Goal: Task Accomplishment & Management: Complete application form

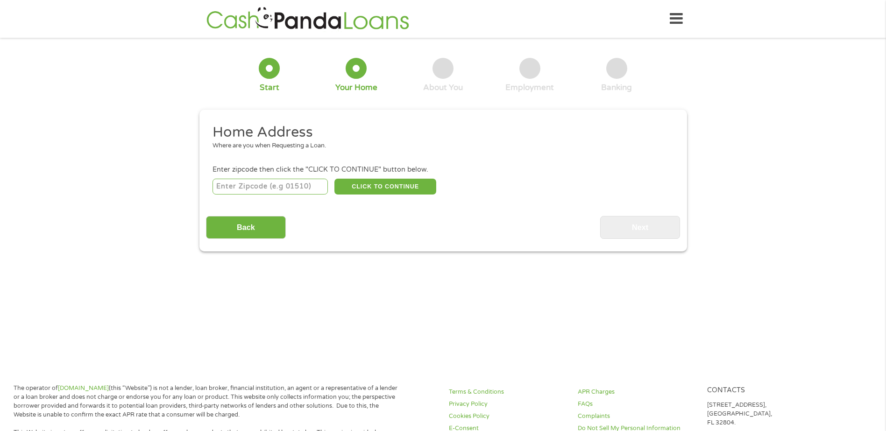
click at [305, 188] on input "number" at bounding box center [269, 187] width 115 height 16
type input "53151"
click at [379, 181] on button "CLICK TO CONTINUE" at bounding box center [385, 187] width 102 height 16
type input "53151"
type input "[GEOGRAPHIC_DATA]"
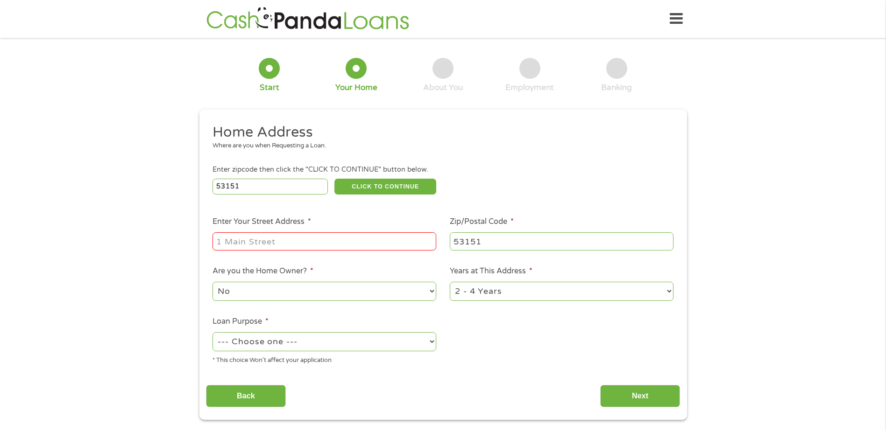
click at [296, 236] on input "Enter Your Street Address *" at bounding box center [324, 242] width 224 height 18
type input "[STREET_ADDRESS][PERSON_NAME]"
click at [282, 290] on select "No Yes" at bounding box center [324, 291] width 224 height 19
click at [277, 342] on select "--- Choose one --- Pay Bills Debt Consolidation Home Improvement Major Purchase…" at bounding box center [324, 341] width 224 height 19
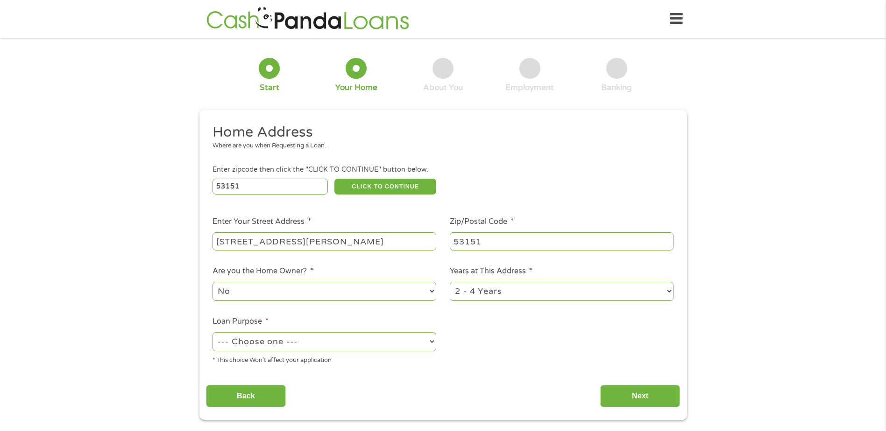
select select "shorttermcash"
click at [212, 332] on select "--- Choose one --- Pay Bills Debt Consolidation Home Improvement Major Purchase…" at bounding box center [324, 341] width 224 height 19
click at [371, 340] on select "--- Choose one --- Pay Bills Debt Consolidation Home Improvement Major Purchase…" at bounding box center [324, 341] width 224 height 19
click at [474, 356] on ul "Home Address Where are you when Requesting a Loan. Enter zipcode then click the…" at bounding box center [443, 247] width 474 height 249
drag, startPoint x: 642, startPoint y: 395, endPoint x: 666, endPoint y: 313, distance: 85.4
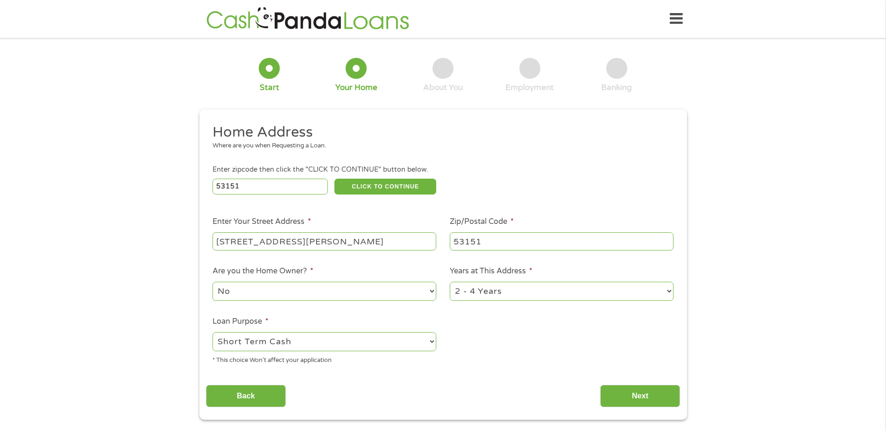
click at [659, 360] on div "Home Address Where are you when Requesting a Loan. Enter zipcode then click the…" at bounding box center [443, 265] width 474 height 285
click at [663, 293] on select "1 Year or less 1 - 2 Years 2 - 4 Years Over 4 Years" at bounding box center [562, 291] width 224 height 19
select select "60months"
click at [450, 282] on select "1 Year or less 1 - 2 Years 2 - 4 Years Over 4 Years" at bounding box center [562, 291] width 224 height 19
click at [635, 392] on input "Next" at bounding box center [640, 396] width 80 height 23
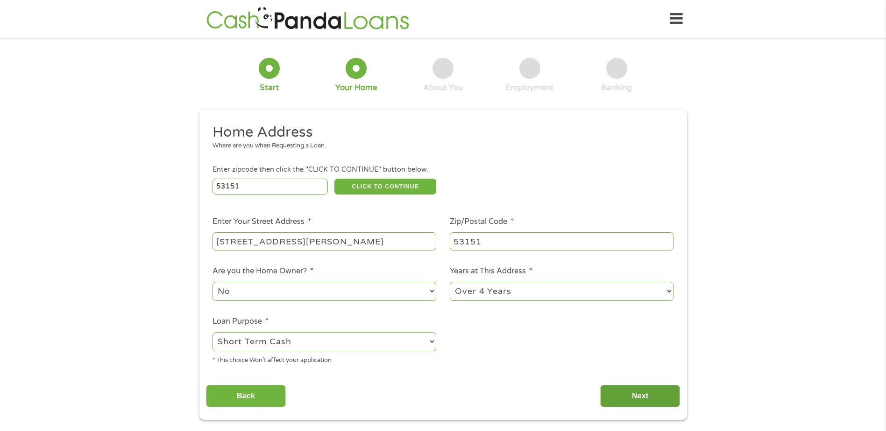
scroll to position [4, 4]
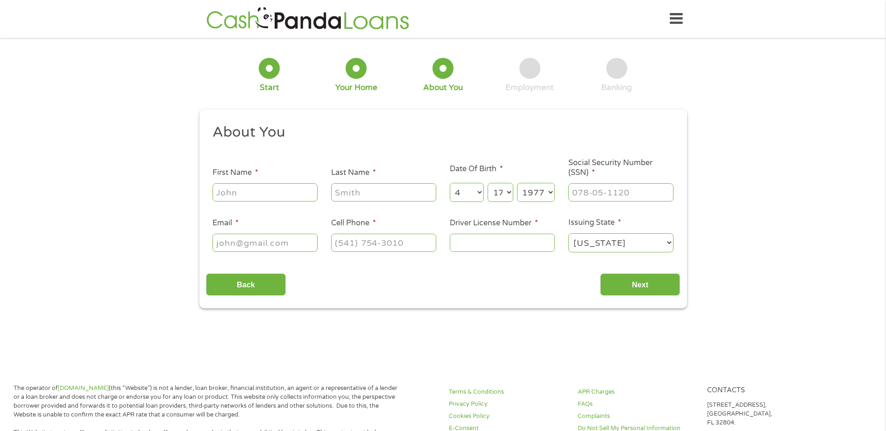
click at [275, 196] on input "First Name *" at bounding box center [264, 192] width 105 height 18
type input "[PERSON_NAME]"
type input "[EMAIL_ADDRESS][DOMAIN_NAME]"
type input "[PHONE_NUMBER]"
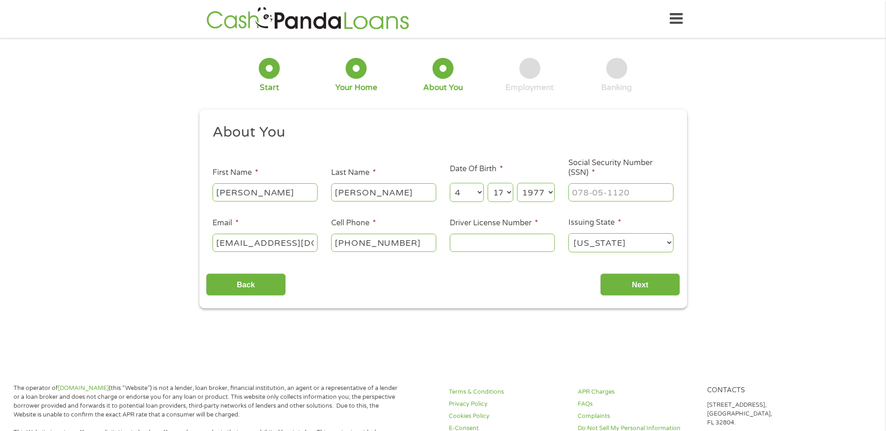
click at [486, 237] on input "Driver License Number *" at bounding box center [502, 243] width 105 height 18
type input "S5405427763703"
click at [606, 199] on input "___-__-____" at bounding box center [620, 192] width 105 height 18
click at [571, 191] on input "___-__-____" at bounding box center [620, 192] width 105 height 18
type input "343-66-8269"
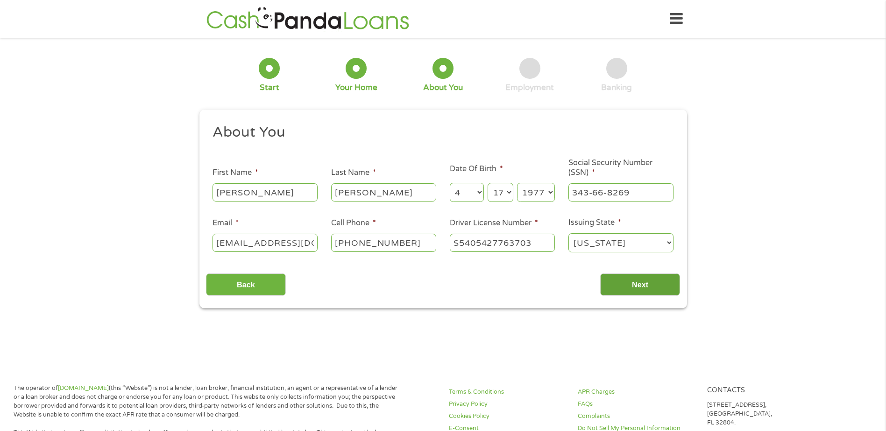
click at [619, 286] on input "Next" at bounding box center [640, 285] width 80 height 23
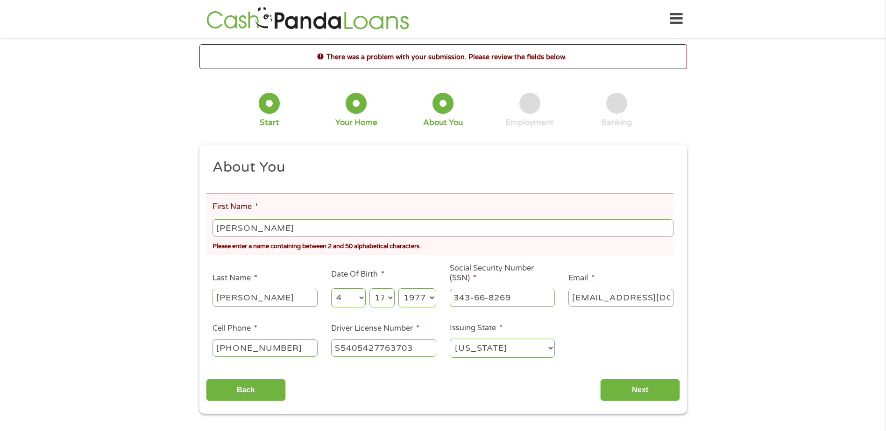
click at [379, 228] on input "[PERSON_NAME]" at bounding box center [442, 228] width 460 height 18
type input "[PERSON_NAME]"
click at [184, 229] on div "There was a problem with your submission. Please review the fields below. 1 Sta…" at bounding box center [443, 229] width 886 height 370
click at [630, 385] on input "Next" at bounding box center [640, 390] width 80 height 23
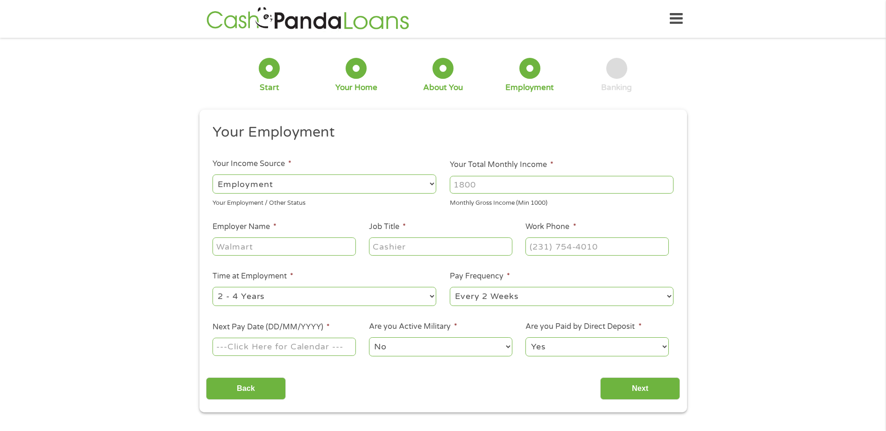
click at [534, 188] on input "Your Total Monthly Income *" at bounding box center [562, 185] width 224 height 18
type input "2500"
click at [290, 249] on input "Employer Name *" at bounding box center [283, 247] width 143 height 18
type input "Exela Technologies"
type input "Mailroom Clerk"
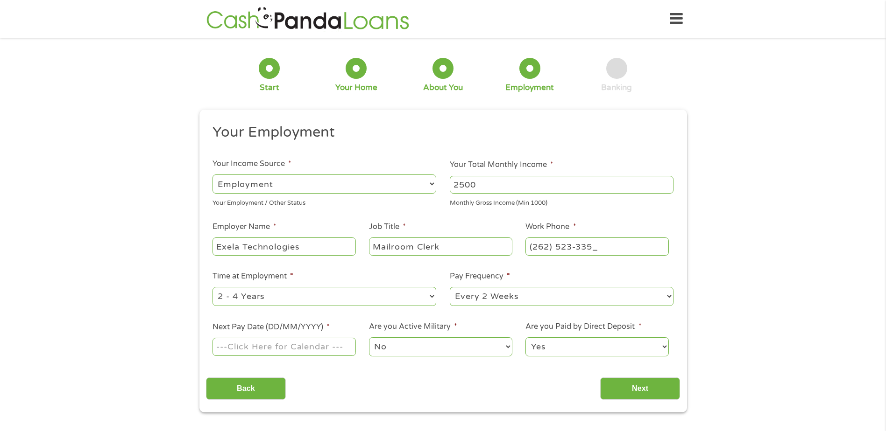
type input "[PHONE_NUMBER]"
click at [334, 348] on input "Next Pay Date (DD/MM/YYYY) *" at bounding box center [283, 347] width 143 height 18
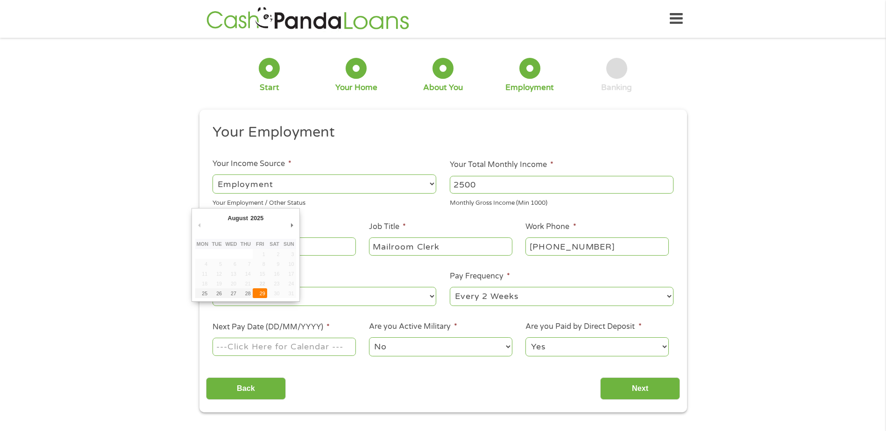
type input "[DATE]"
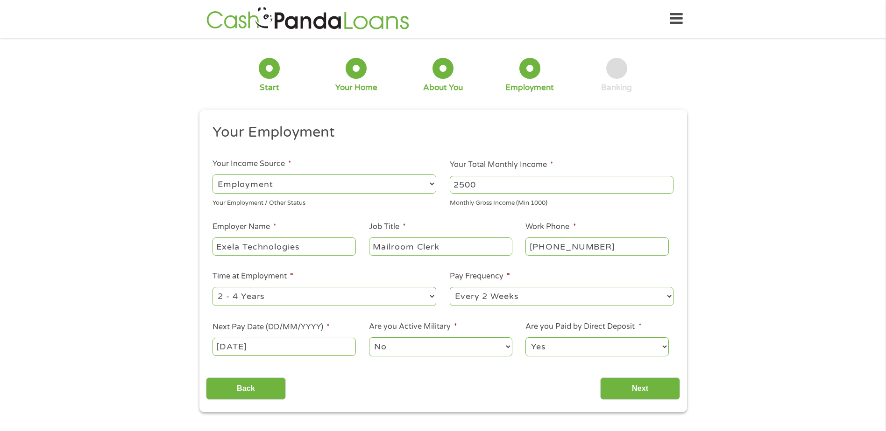
click at [409, 344] on select "No Yes" at bounding box center [440, 347] width 143 height 19
click at [635, 389] on input "Next" at bounding box center [640, 389] width 80 height 23
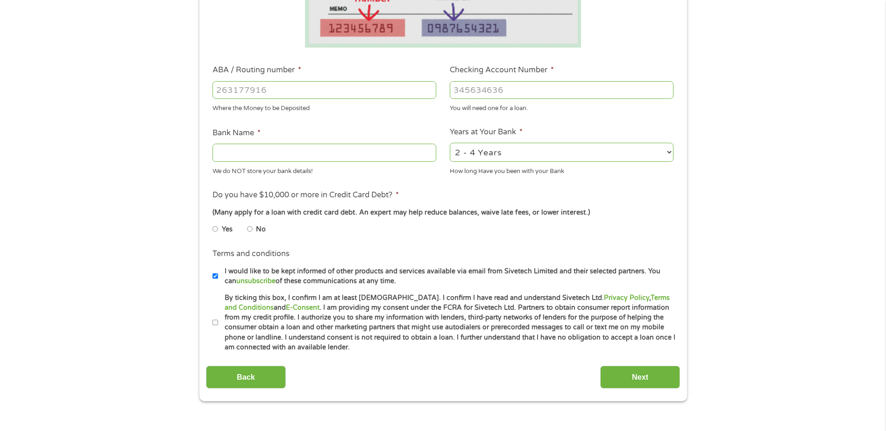
scroll to position [280, 0]
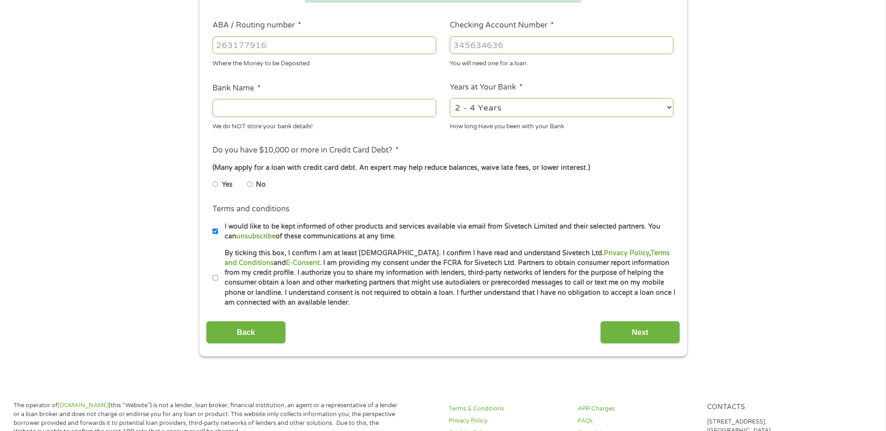
click at [212, 233] on input "I would like to be kept informed of other products and services available via e…" at bounding box center [215, 231] width 6 height 15
checkbox input "false"
click at [218, 278] on label "By ticking this box, I confirm I am at least [DEMOGRAPHIC_DATA]. I confirm I ha…" at bounding box center [447, 278] width 458 height 60
click at [218, 278] on input "By ticking this box, I confirm I am at least [DEMOGRAPHIC_DATA]. I confirm I ha…" at bounding box center [215, 278] width 6 height 15
checkbox input "true"
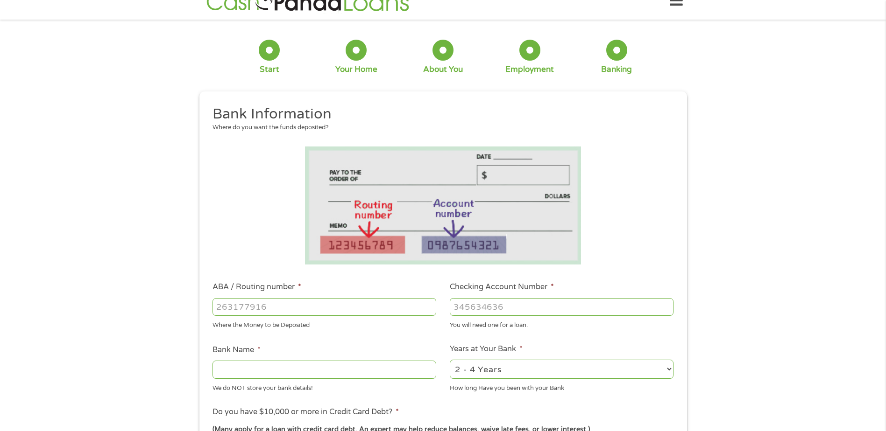
scroll to position [0, 0]
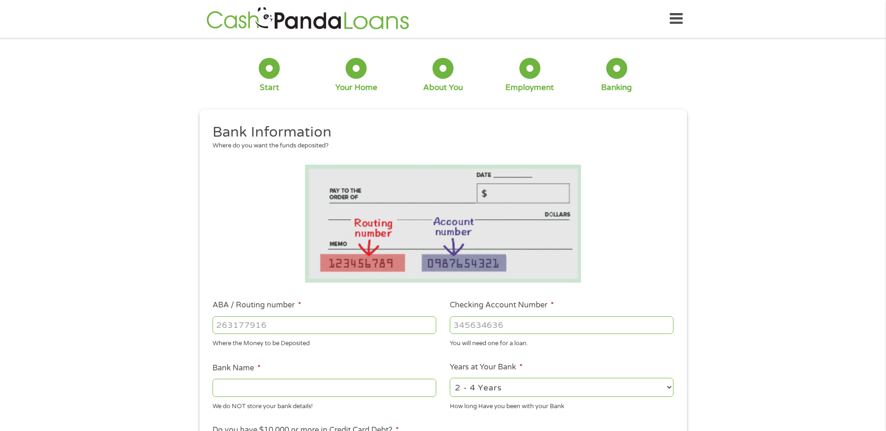
click at [273, 321] on input "ABA / Routing number *" at bounding box center [324, 326] width 224 height 18
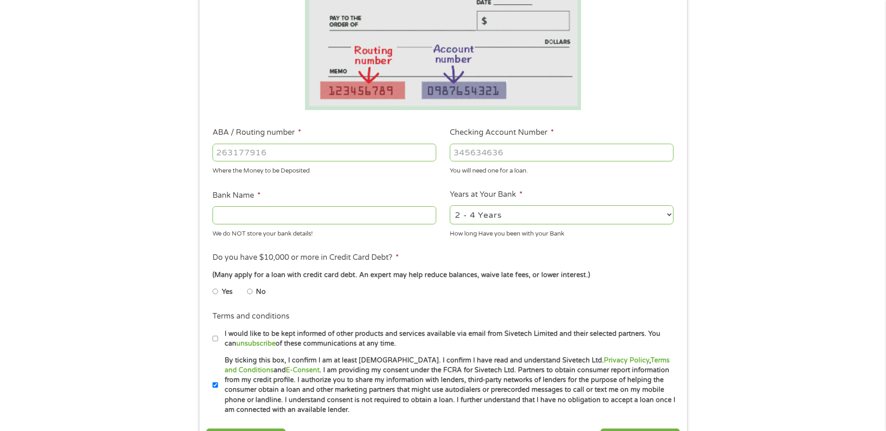
scroll to position [187, 0]
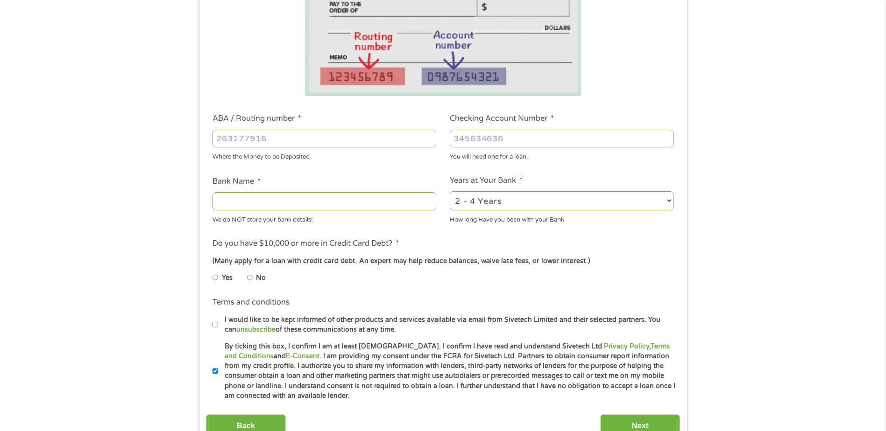
click at [252, 279] on input "No" at bounding box center [250, 277] width 6 height 15
radio input "true"
click at [369, 197] on input "Bank Name *" at bounding box center [324, 201] width 224 height 18
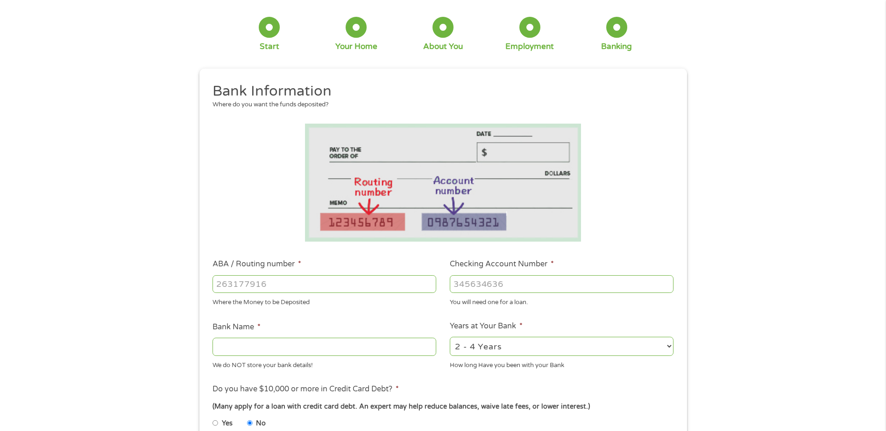
scroll to position [0, 0]
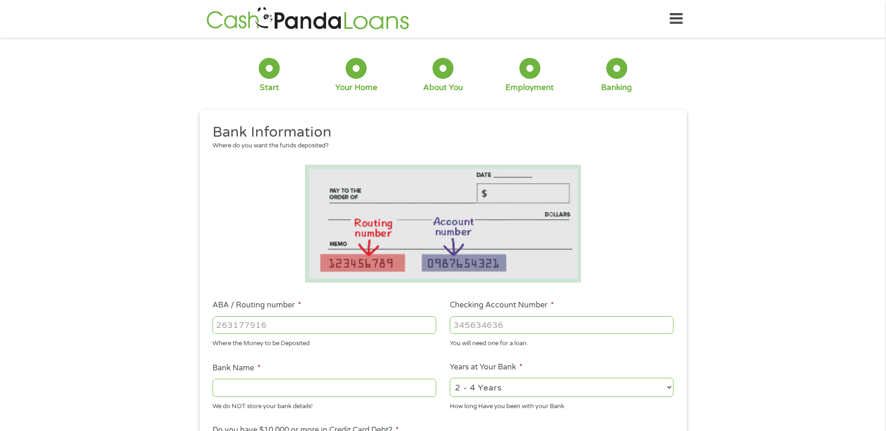
click at [679, 25] on icon at bounding box center [676, 18] width 13 height 23
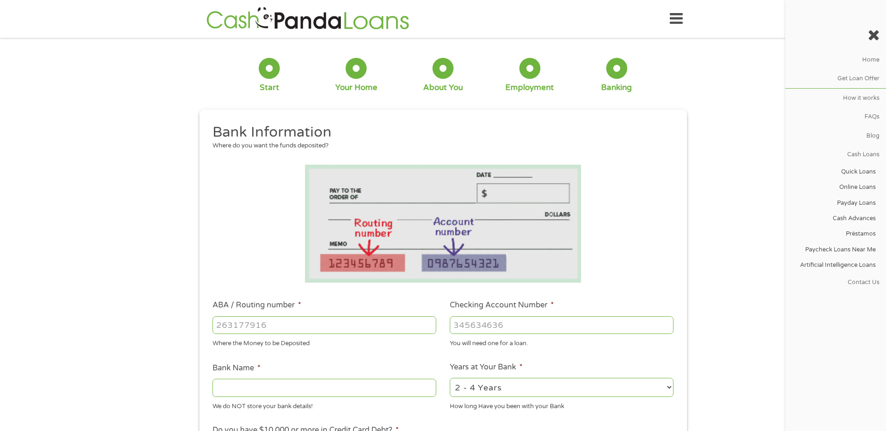
click at [111, 152] on div "1 Start 2 Your Home 3 About You 4 Employment 5 Banking 6 This field is hidden w…" at bounding box center [443, 340] width 886 height 592
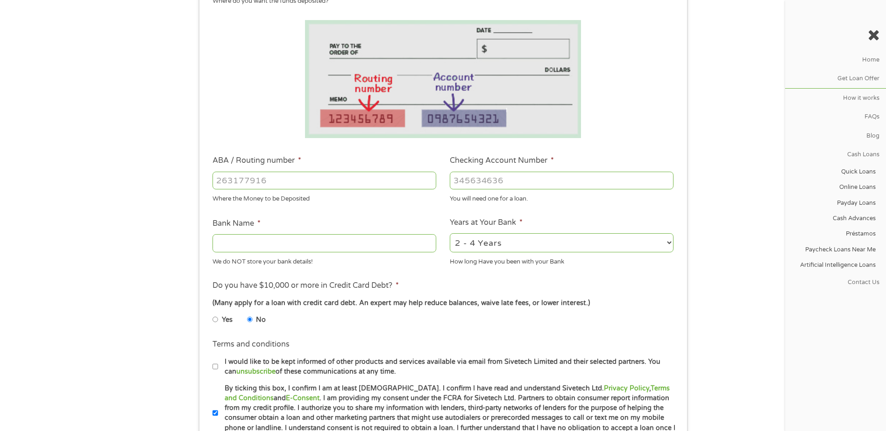
scroll to position [187, 0]
